Goal: Task Accomplishment & Management: Manage account settings

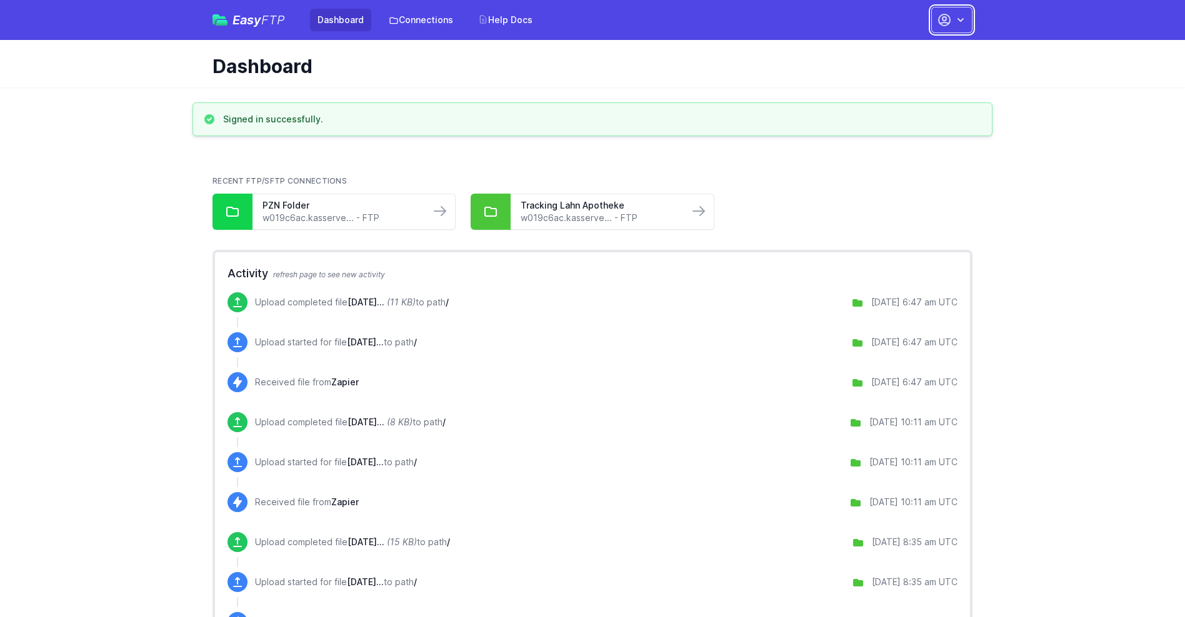
click at [952, 20] on button "button" at bounding box center [951, 20] width 41 height 26
click at [912, 52] on link "Account Settings" at bounding box center [912, 52] width 120 height 22
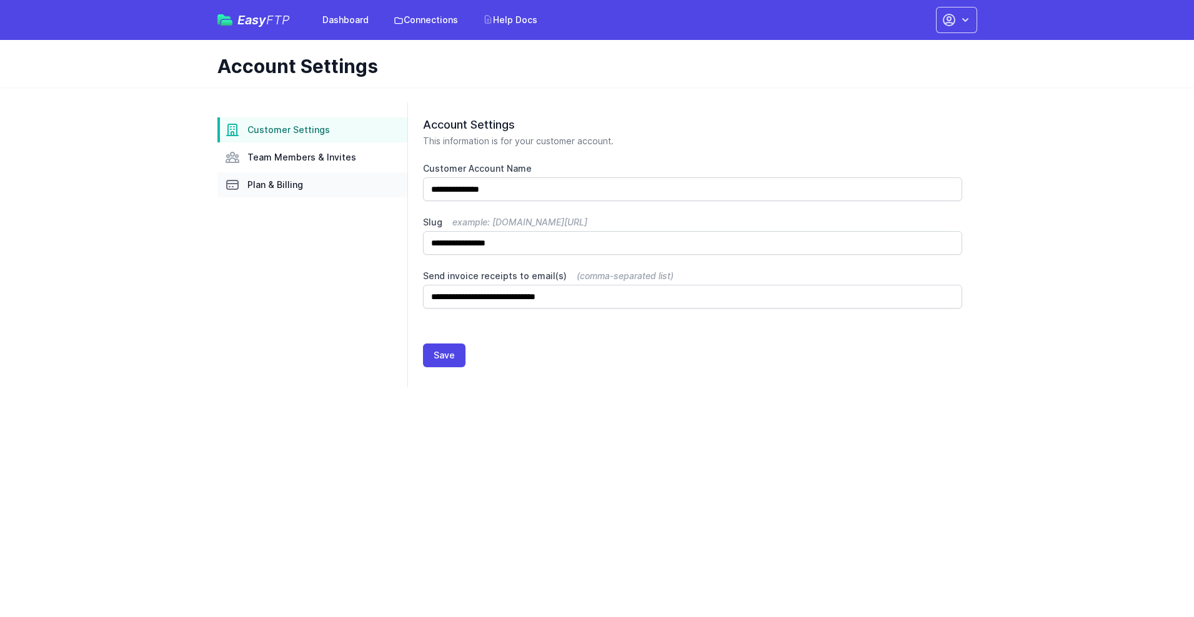
click at [312, 185] on link "Plan & Billing" at bounding box center [312, 184] width 190 height 25
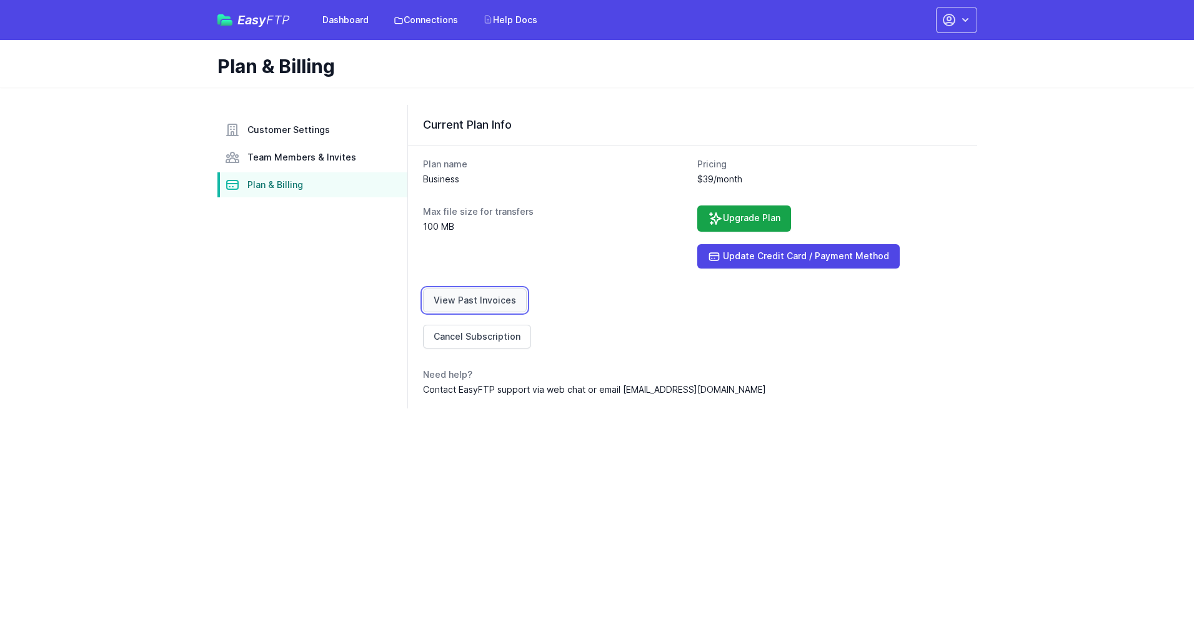
click at [472, 301] on link "View Past Invoices" at bounding box center [475, 301] width 104 height 24
